Goal: Information Seeking & Learning: Learn about a topic

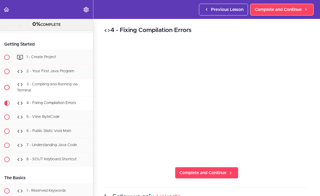
scroll to position [331, 0]
click at [44, 119] on span "5 - View ByteCode" at bounding box center [42, 117] width 33 height 4
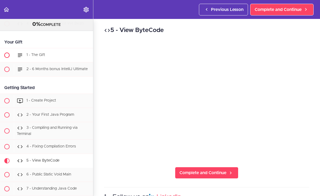
scroll to position [286, 0]
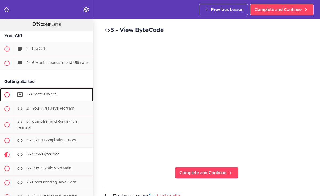
click at [7, 96] on span at bounding box center [6, 94] width 5 height 5
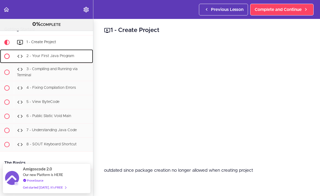
click at [7, 58] on span at bounding box center [6, 56] width 5 height 5
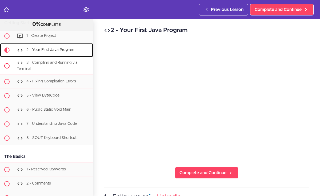
scroll to position [360, 0]
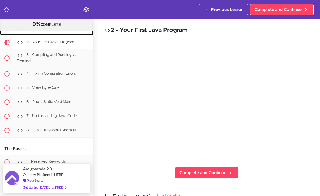
click at [6, 31] on span at bounding box center [6, 28] width 5 height 5
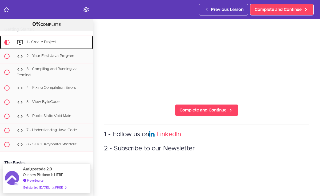
scroll to position [207, 0]
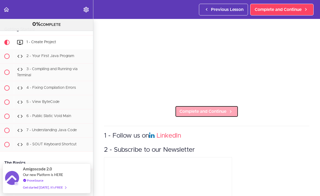
click at [190, 110] on span "Complete and Continue" at bounding box center [203, 111] width 47 height 6
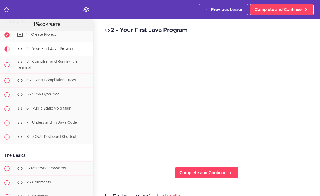
scroll to position [360, 0]
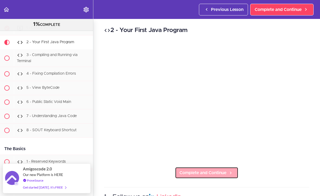
click at [202, 170] on span "Complete and Continue" at bounding box center [203, 173] width 47 height 6
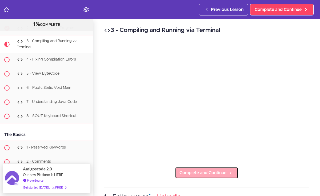
click at [200, 170] on span "Complete and Continue" at bounding box center [203, 173] width 47 height 6
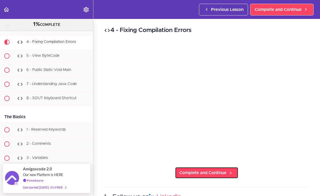
click at [200, 170] on span "Complete and Continue" at bounding box center [203, 173] width 47 height 6
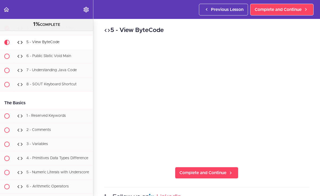
scroll to position [406, 0]
click at [211, 170] on span "Complete and Continue" at bounding box center [203, 173] width 47 height 6
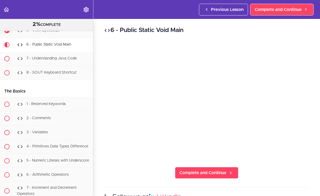
scroll to position [420, 0]
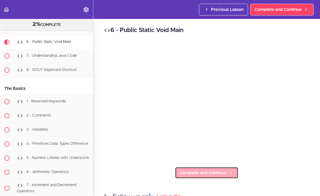
click at [194, 170] on span "Complete and Continue" at bounding box center [203, 173] width 47 height 6
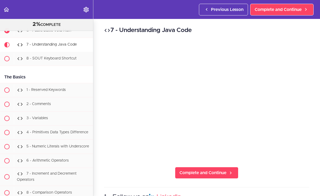
scroll to position [434, 0]
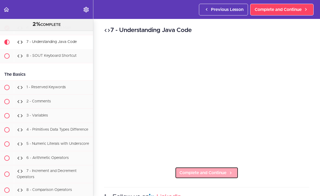
click at [212, 175] on link "Complete and Continue" at bounding box center [207, 173] width 64 height 12
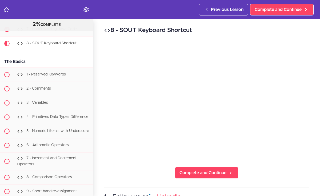
scroll to position [448, 0]
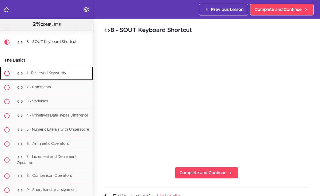
click at [57, 75] on span "1 - Reserved Keywords" at bounding box center [45, 74] width 39 height 4
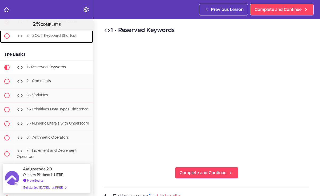
click at [54, 37] on div "8 - SOUT Keyboard Shortcut" at bounding box center [53, 36] width 79 height 12
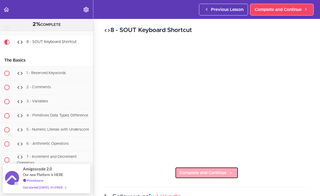
click at [210, 171] on span "Complete and Continue" at bounding box center [203, 173] width 47 height 6
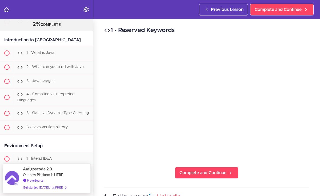
scroll to position [109, 0]
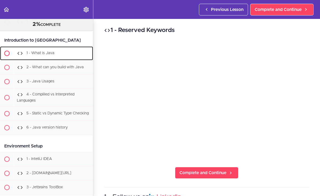
click at [68, 56] on div "1 - What is Java" at bounding box center [53, 54] width 79 height 12
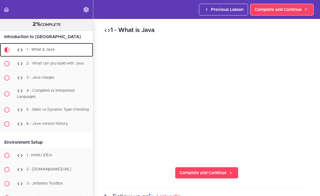
scroll to position [117, 0]
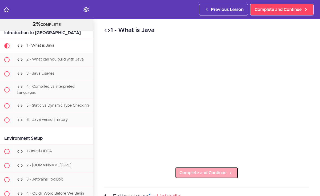
click at [216, 171] on span "Complete and Continue" at bounding box center [203, 173] width 47 height 6
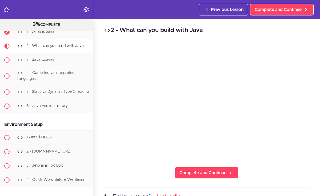
scroll to position [131, 0]
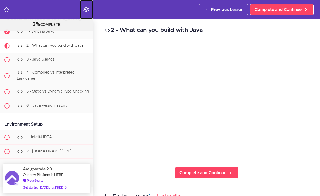
click at [89, 11] on icon "Settings Menu" at bounding box center [86, 9] width 6 height 6
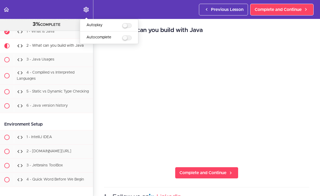
click at [261, 177] on div "2 - What can you build with Java Complete and Continue 1 - Follow us on LinkedI…" at bounding box center [206, 107] width 227 height 177
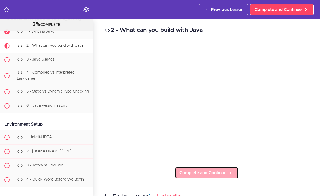
click at [230, 168] on link "Complete and Continue" at bounding box center [207, 173] width 64 height 12
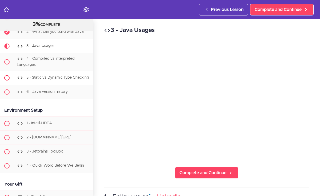
scroll to position [145, 0]
click at [212, 170] on span "Complete and Continue" at bounding box center [203, 173] width 47 height 6
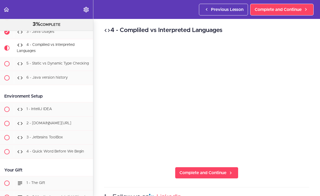
scroll to position [159, 0]
click at [209, 170] on span "Complete and Continue" at bounding box center [203, 173] width 47 height 6
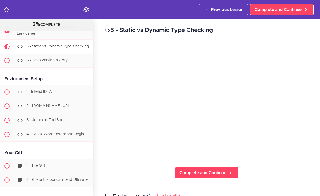
scroll to position [177, 0]
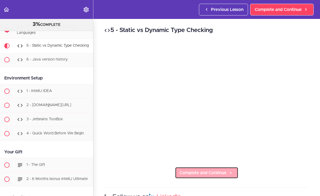
click at [228, 170] on icon at bounding box center [231, 173] width 6 height 6
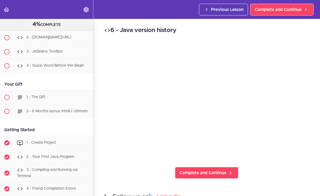
scroll to position [110, 0]
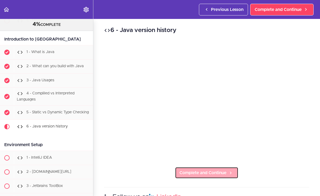
click at [204, 167] on link "Complete and Continue" at bounding box center [207, 173] width 64 height 12
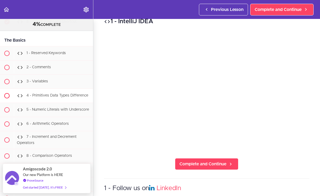
scroll to position [482, 0]
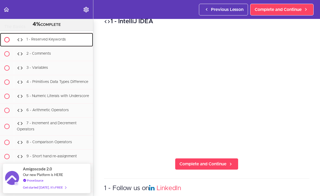
click at [42, 42] on span "1 - Reserved Keywords" at bounding box center [45, 40] width 39 height 4
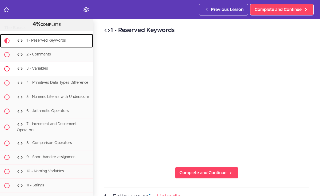
scroll to position [480, 0]
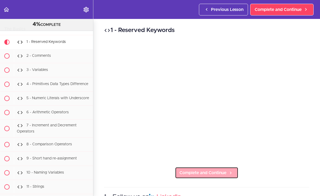
click at [215, 170] on span "Complete and Continue" at bounding box center [203, 173] width 47 height 6
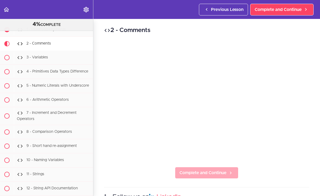
scroll to position [494, 0]
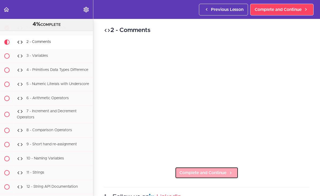
click at [210, 172] on span "Complete and Continue" at bounding box center [203, 173] width 47 height 6
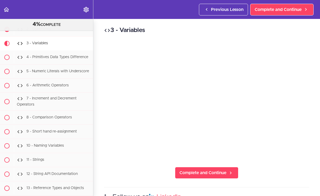
scroll to position [508, 0]
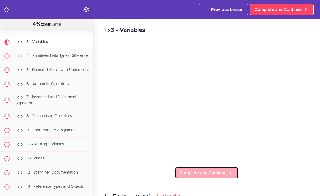
click at [219, 167] on link "Complete and Continue" at bounding box center [207, 173] width 64 height 12
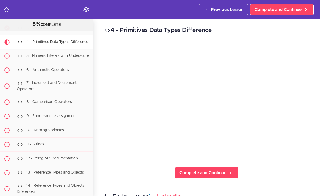
scroll to position [526, 0]
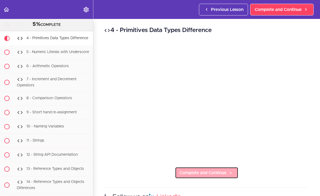
click at [200, 172] on span "Complete and Continue" at bounding box center [203, 173] width 47 height 6
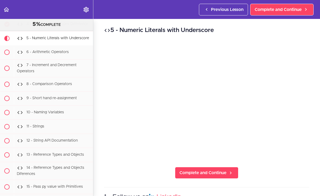
scroll to position [540, 0]
click at [205, 171] on span "Complete and Continue" at bounding box center [203, 173] width 47 height 6
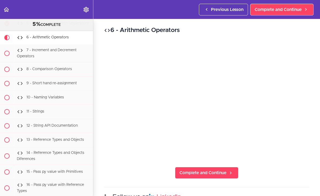
scroll to position [558, 0]
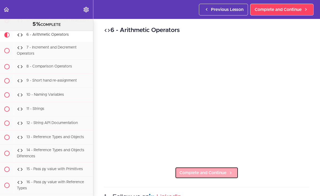
click at [198, 171] on span "Complete and Continue" at bounding box center [203, 173] width 47 height 6
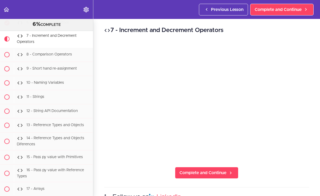
scroll to position [572, 0]
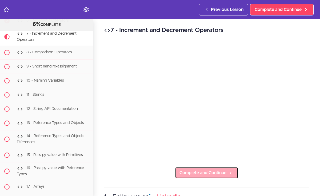
click at [228, 174] on link "Complete and Continue" at bounding box center [207, 173] width 64 height 12
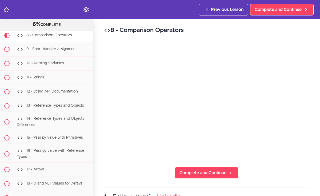
scroll to position [590, 0]
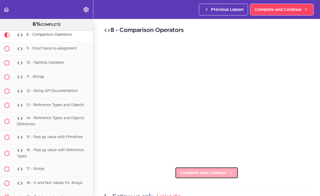
click at [192, 171] on span "Complete and Continue" at bounding box center [203, 173] width 47 height 6
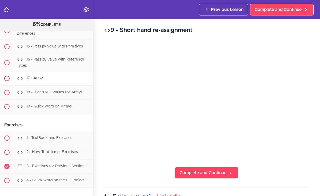
scroll to position [680, 0]
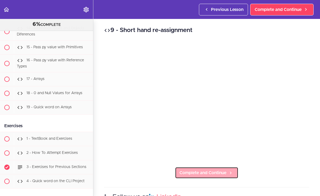
click at [207, 171] on span "Complete and Continue" at bounding box center [203, 173] width 47 height 6
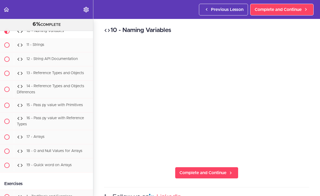
scroll to position [618, 0]
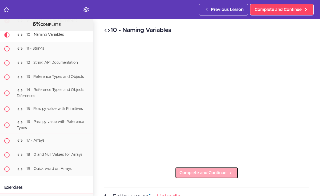
click at [199, 175] on link "Complete and Continue" at bounding box center [207, 173] width 64 height 12
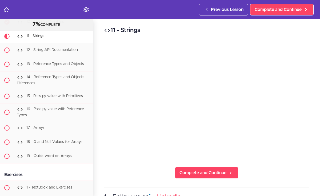
scroll to position [632, 0]
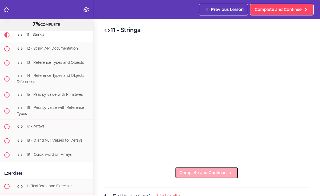
click at [227, 175] on link "Complete and Continue" at bounding box center [207, 173] width 64 height 12
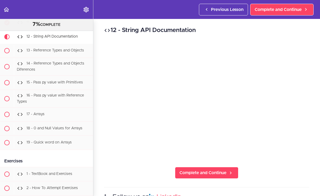
scroll to position [646, 0]
